Goal: Task Accomplishment & Management: Manage account settings

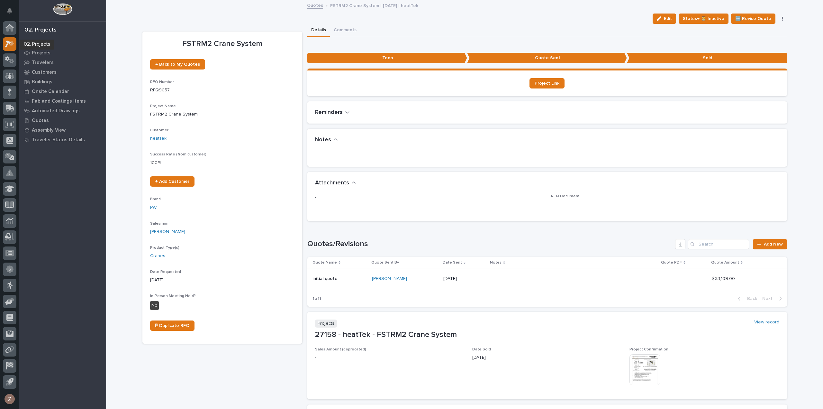
click at [6, 43] on icon at bounding box center [9, 43] width 9 height 7
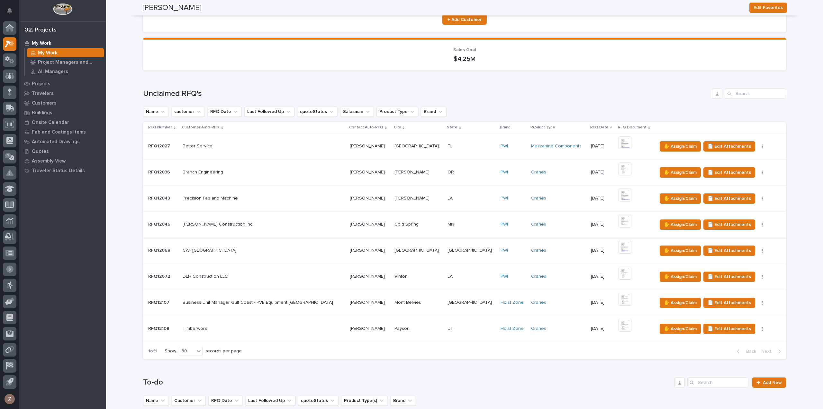
scroll to position [64, 0]
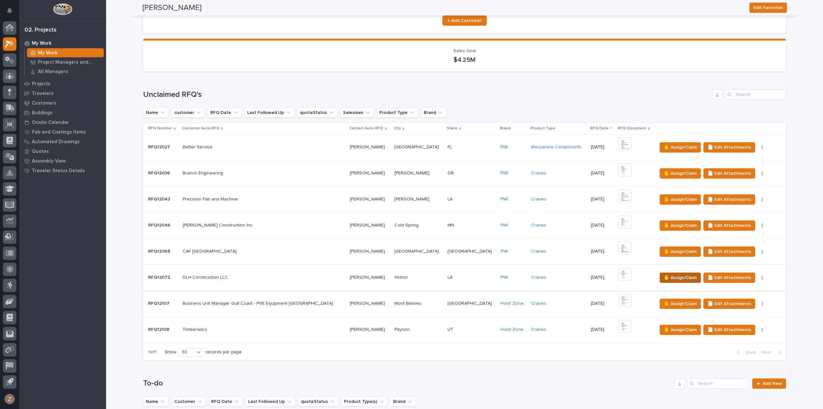
click at [664, 276] on span "✋ Assign/Claim" at bounding box center [680, 278] width 33 height 8
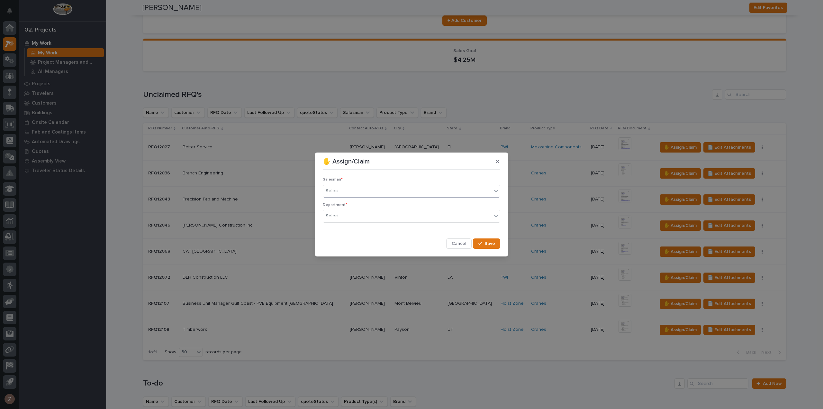
click at [419, 188] on div "Select..." at bounding box center [407, 190] width 169 height 11
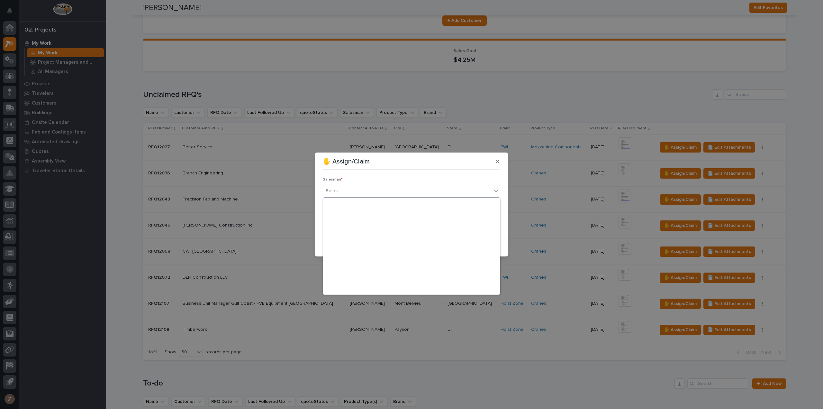
scroll to position [140, 0]
click at [365, 274] on div "[PERSON_NAME]" at bounding box center [411, 277] width 177 height 11
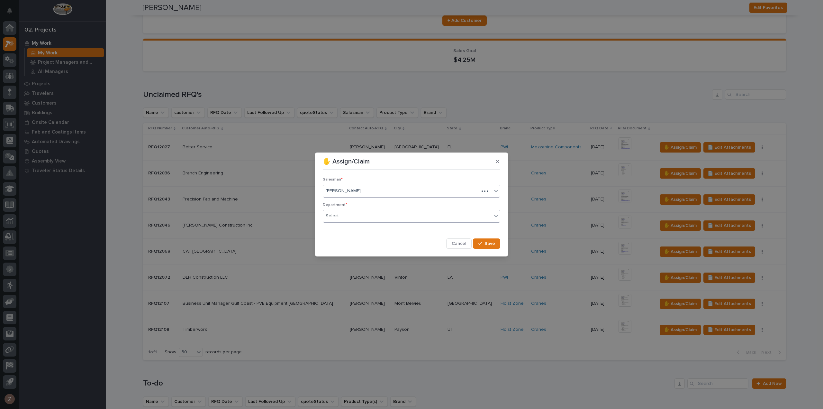
click at [373, 215] on div "Select..." at bounding box center [407, 216] width 169 height 11
click at [367, 225] on div "National Sales" at bounding box center [411, 227] width 177 height 11
click at [489, 243] on span "Save" at bounding box center [489, 243] width 11 height 6
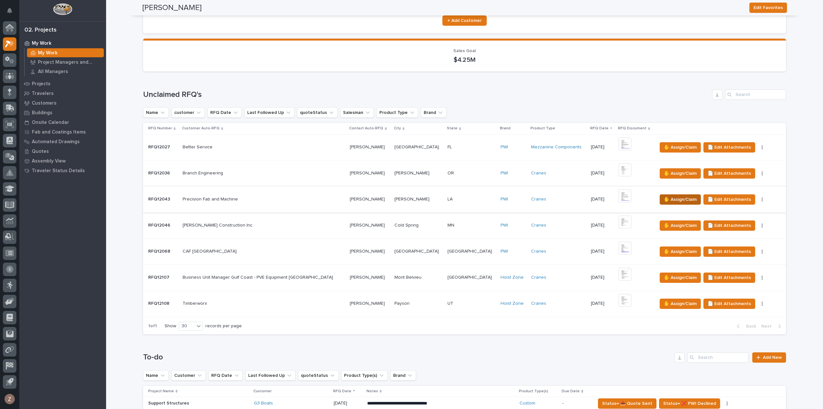
click at [664, 198] on span "✋ Assign/Claim" at bounding box center [680, 199] width 33 height 8
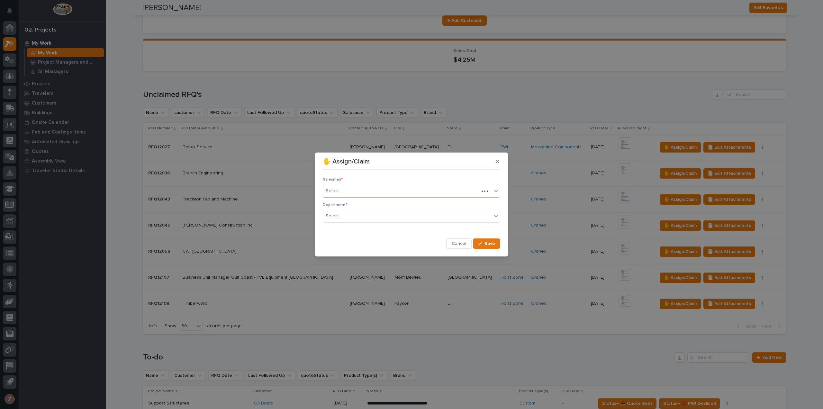
click at [431, 193] on div "Select..." at bounding box center [401, 190] width 156 height 11
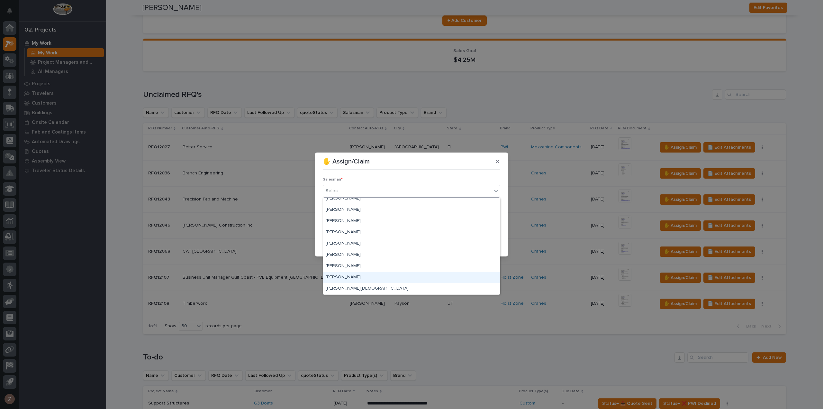
click at [357, 276] on div "[PERSON_NAME]" at bounding box center [411, 277] width 177 height 11
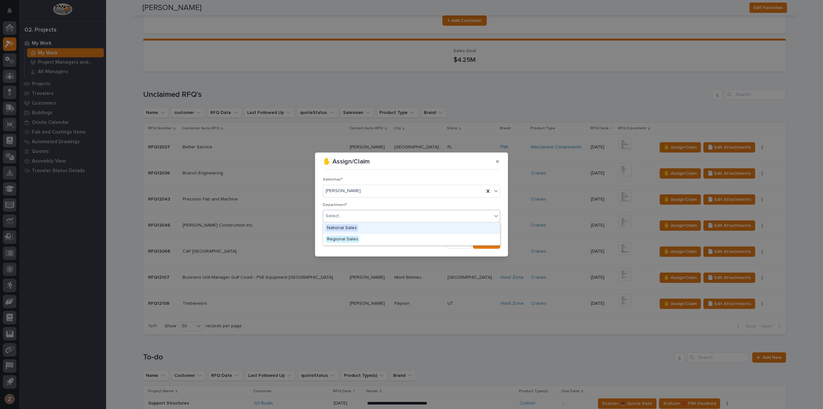
click at [358, 214] on div "Select..." at bounding box center [407, 216] width 169 height 11
click at [347, 228] on span "National Sales" at bounding box center [342, 227] width 32 height 7
click at [492, 242] on span "Save" at bounding box center [489, 243] width 11 height 6
